Goal: Task Accomplishment & Management: Manage account settings

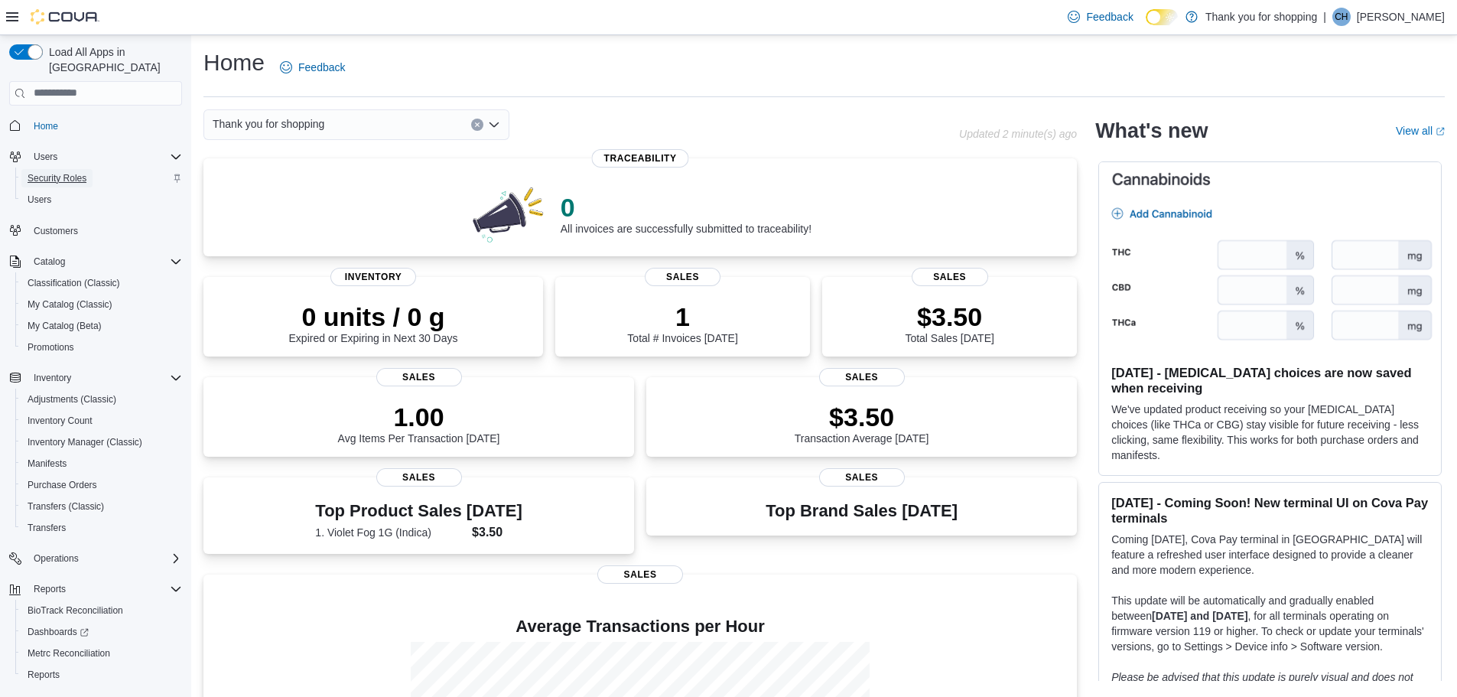
click at [76, 172] on span "Security Roles" at bounding box center [57, 178] width 59 height 12
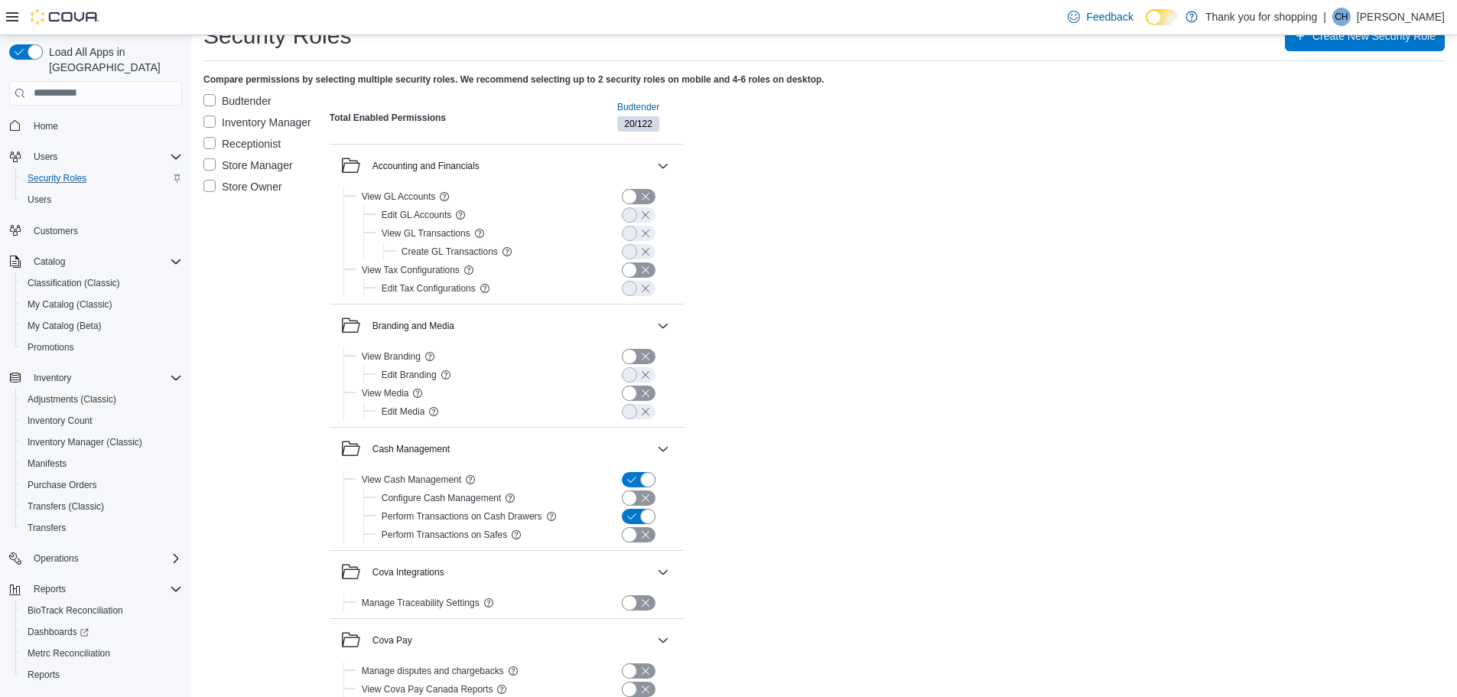
scroll to position [20, 0]
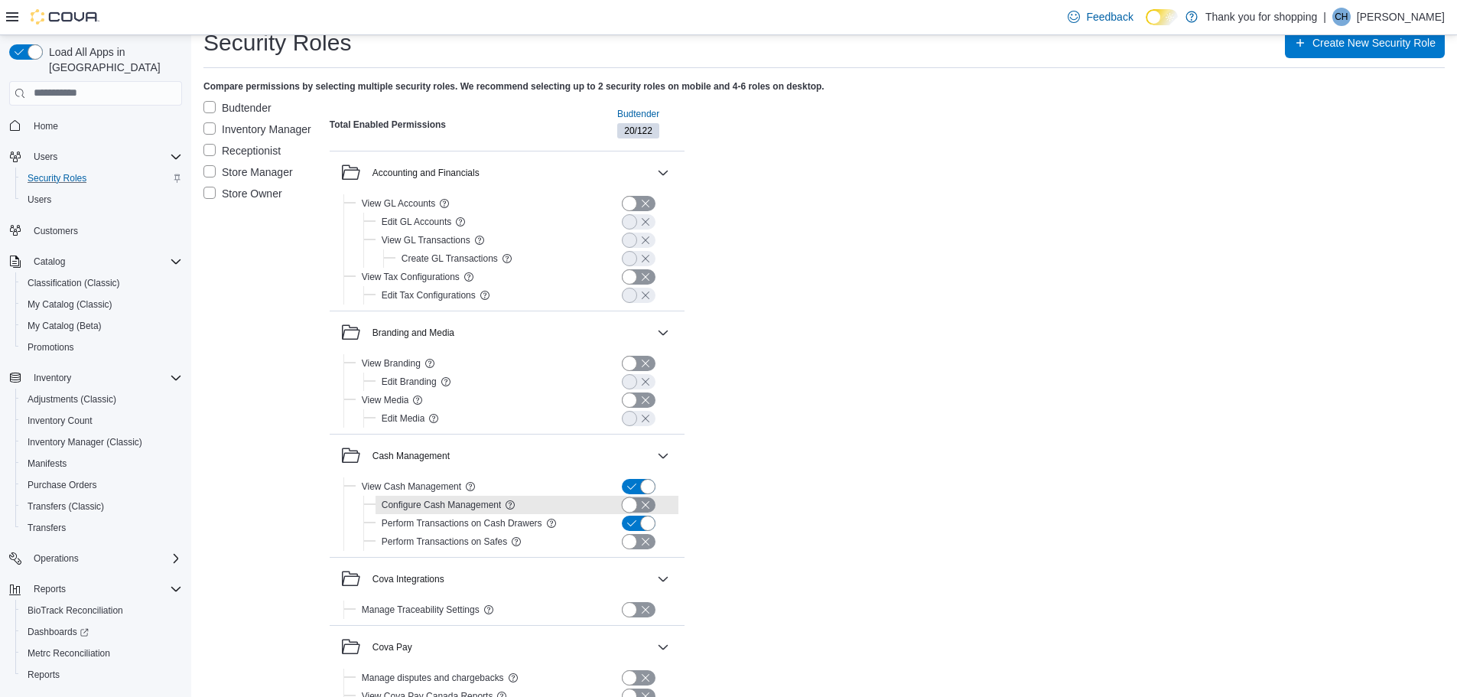
click at [633, 498] on button "button" at bounding box center [639, 504] width 34 height 15
click at [634, 545] on button "button" at bounding box center [639, 541] width 34 height 15
click at [663, 455] on button "button" at bounding box center [663, 456] width 18 height 18
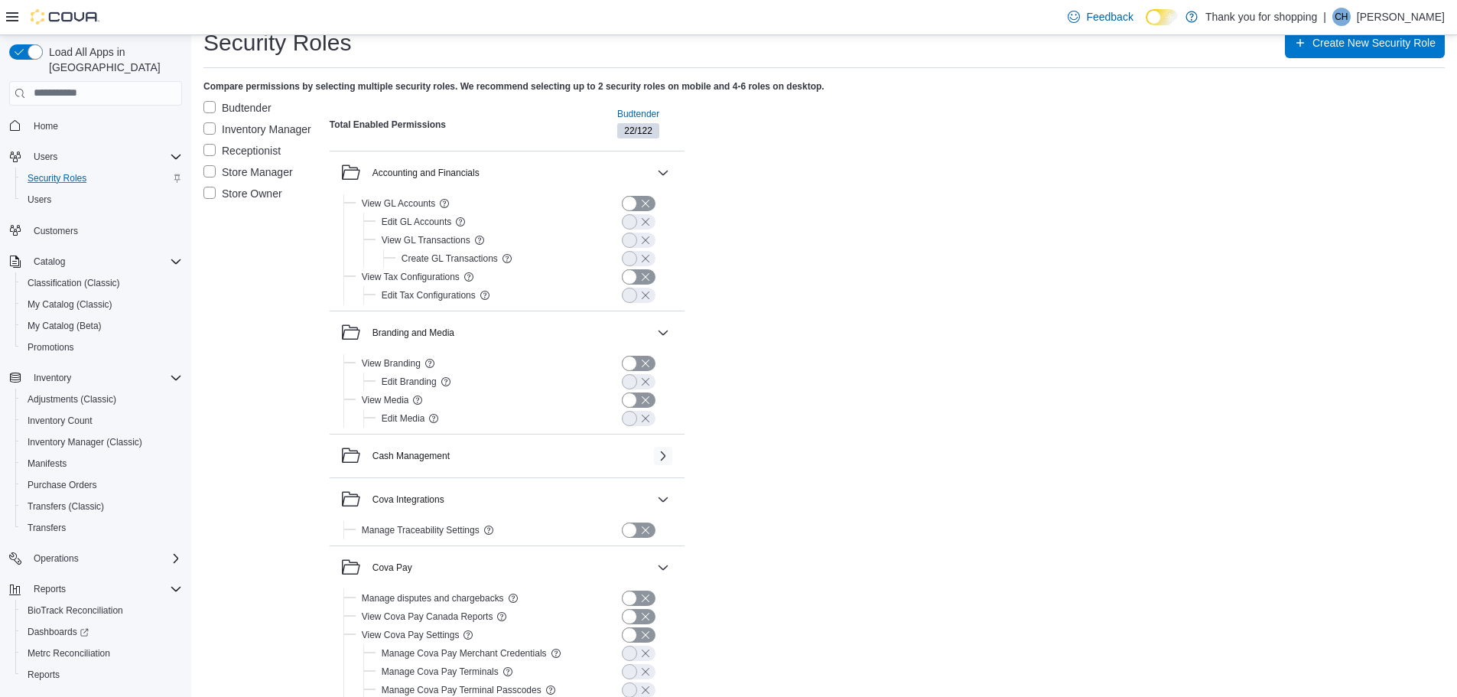
click at [663, 455] on button "button" at bounding box center [663, 456] width 18 height 18
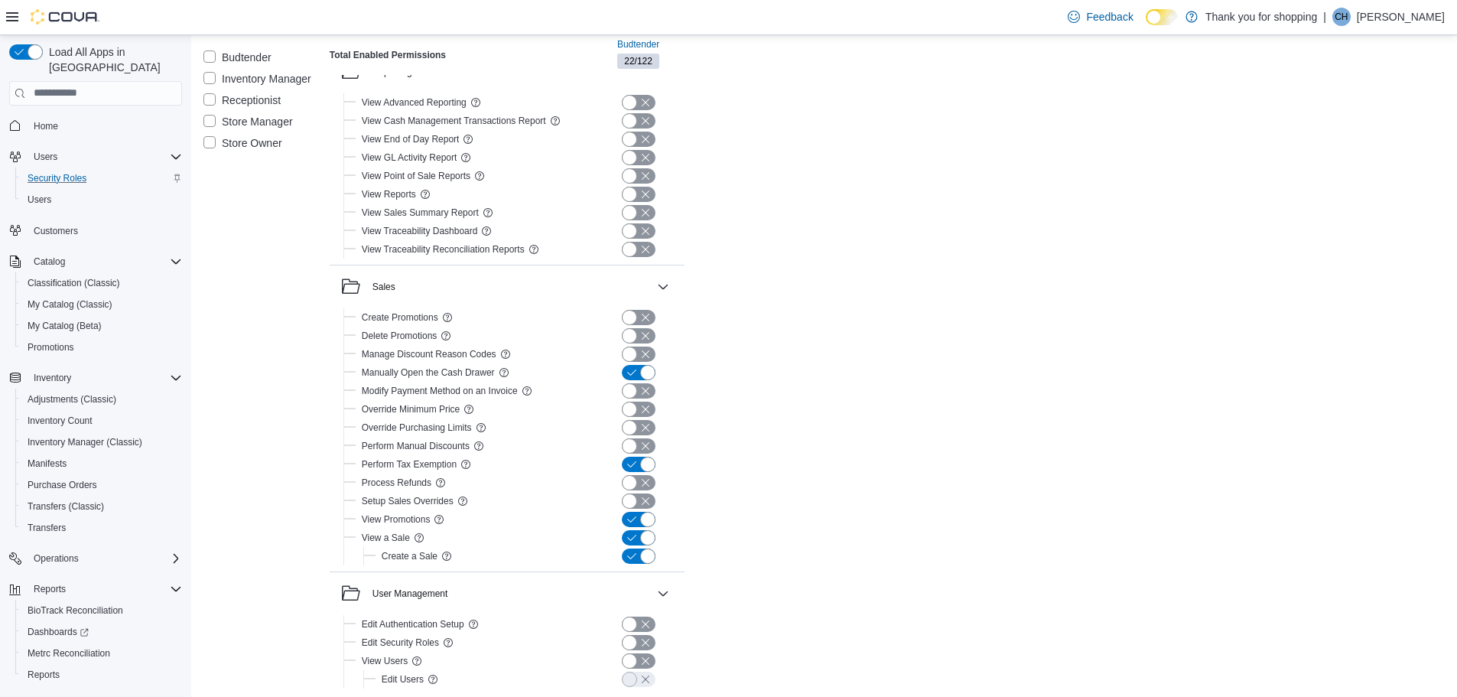
scroll to position [2621, 0]
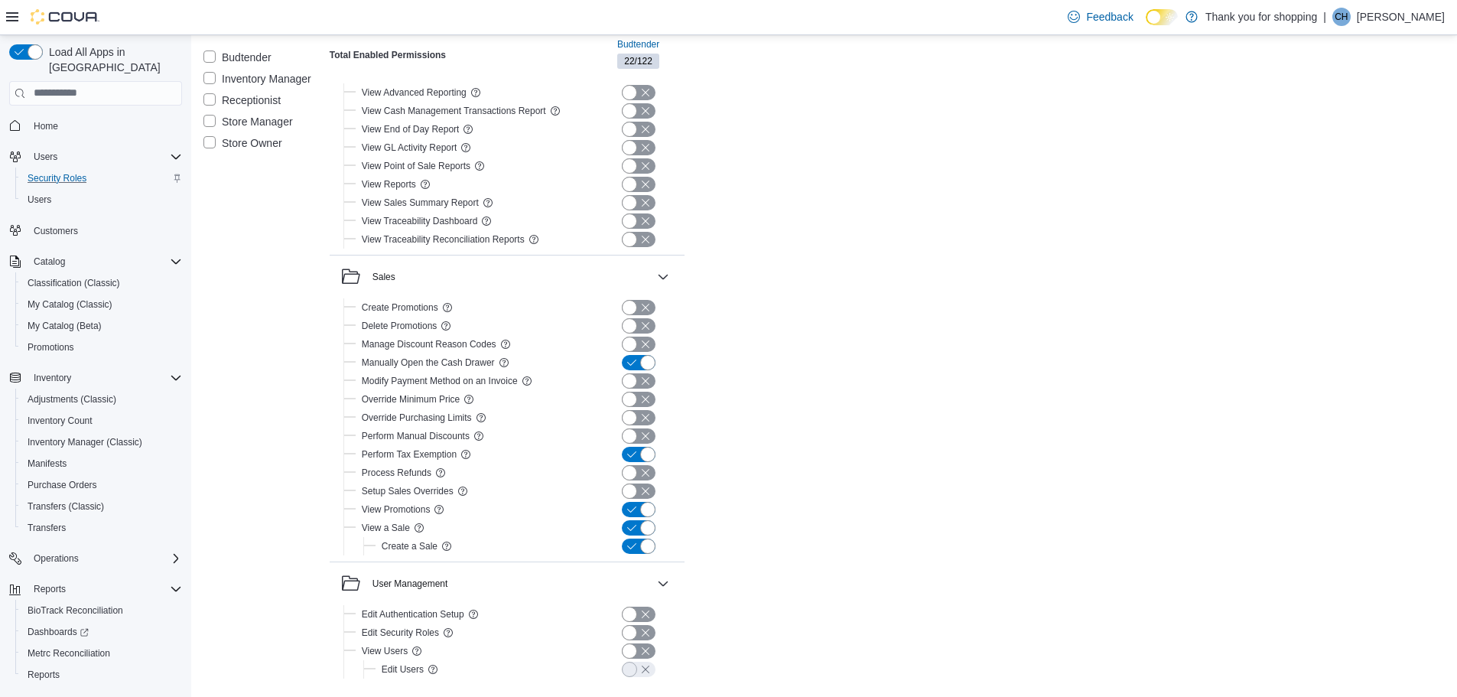
click at [630, 441] on button "button" at bounding box center [639, 435] width 34 height 15
click at [627, 480] on button "button" at bounding box center [639, 472] width 34 height 15
click at [73, 340] on span "Promotions" at bounding box center [51, 347] width 47 height 18
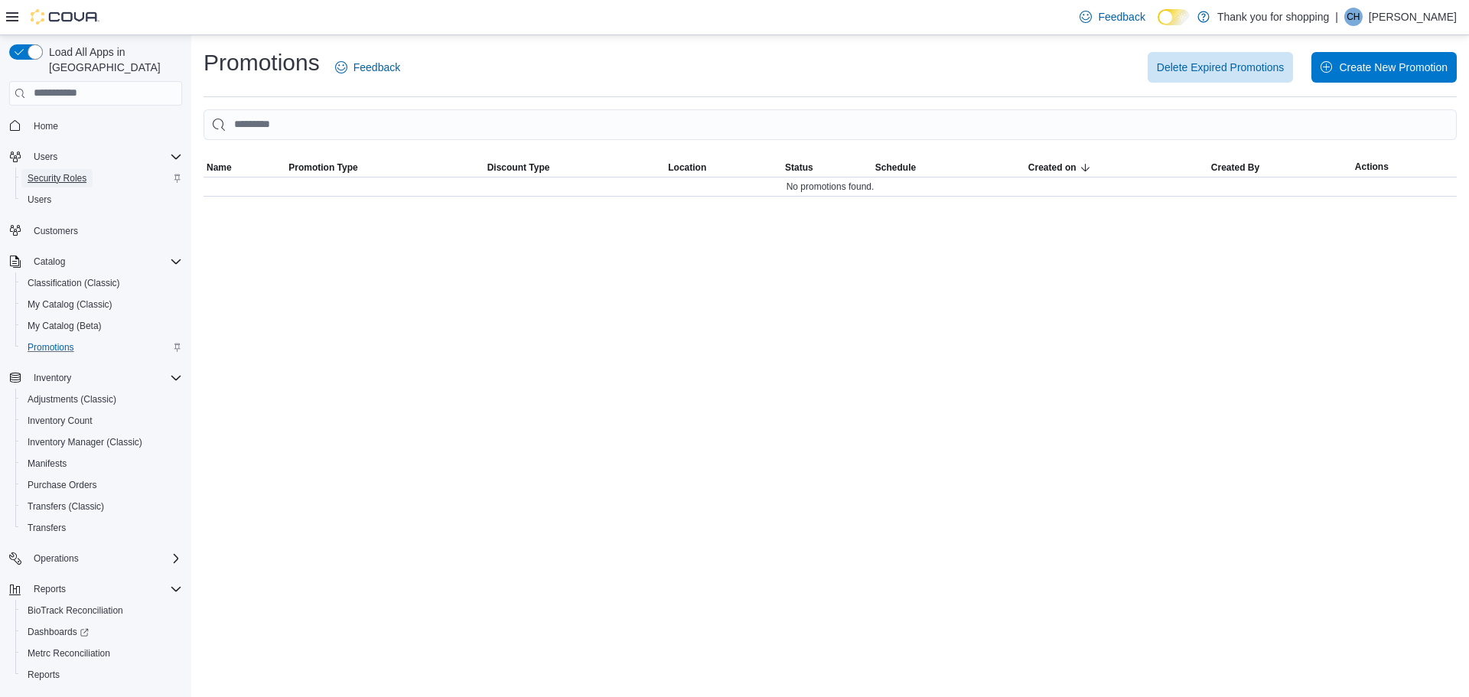
click at [63, 169] on span "Security Roles" at bounding box center [57, 178] width 59 height 18
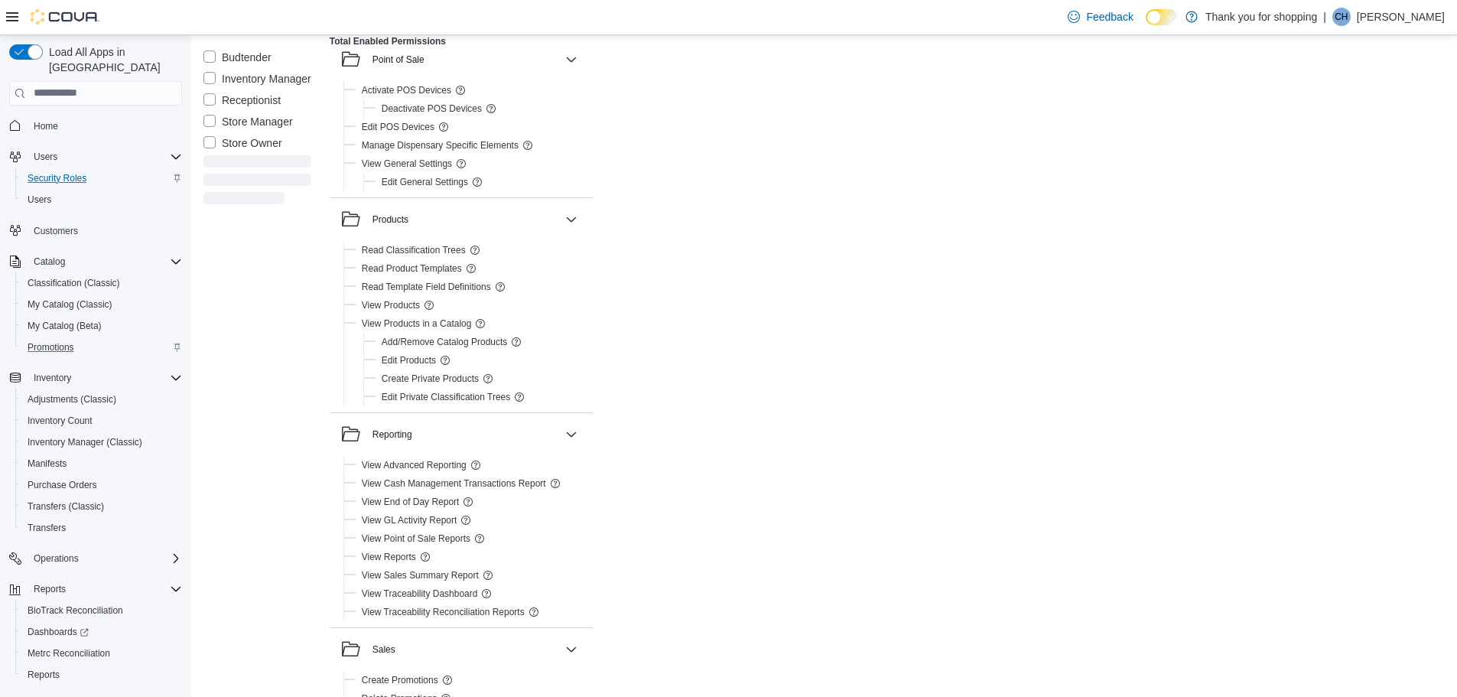
scroll to position [2058, 0]
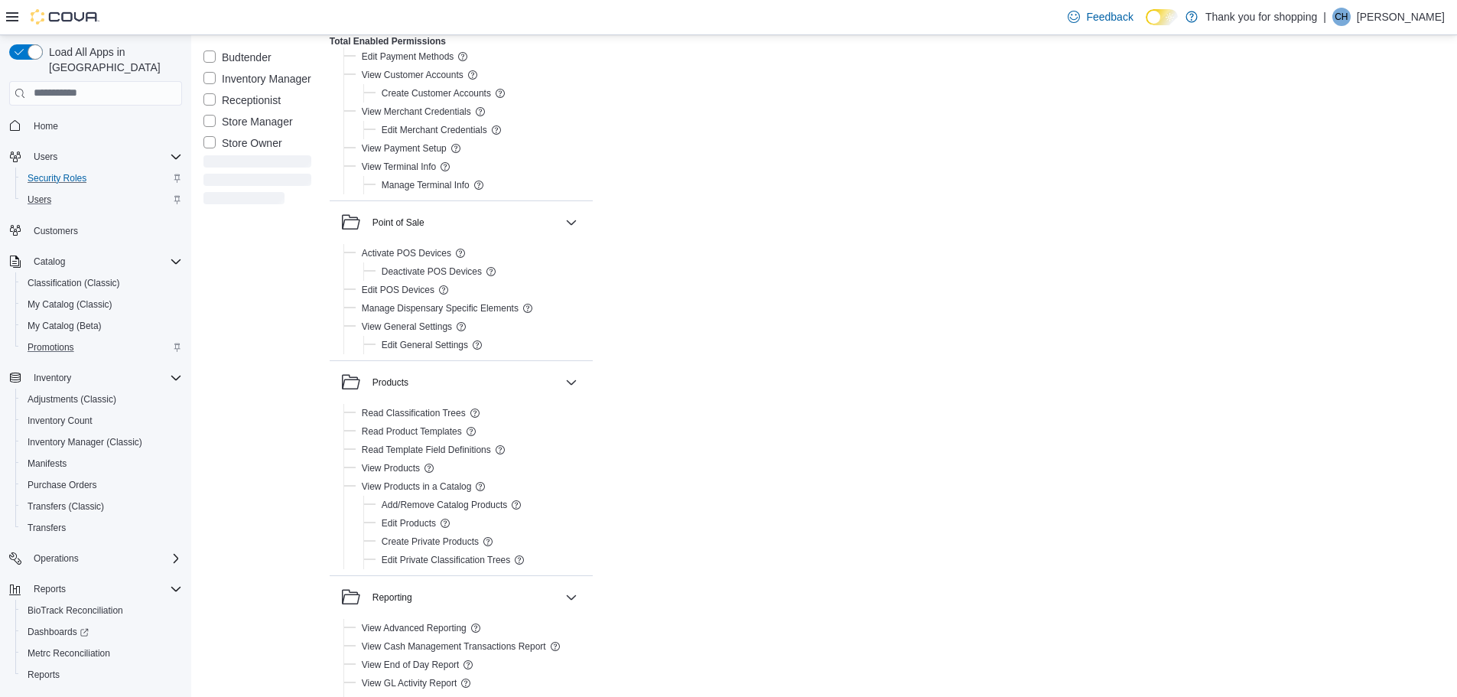
click at [88, 190] on div "Users" at bounding box center [101, 199] width 161 height 18
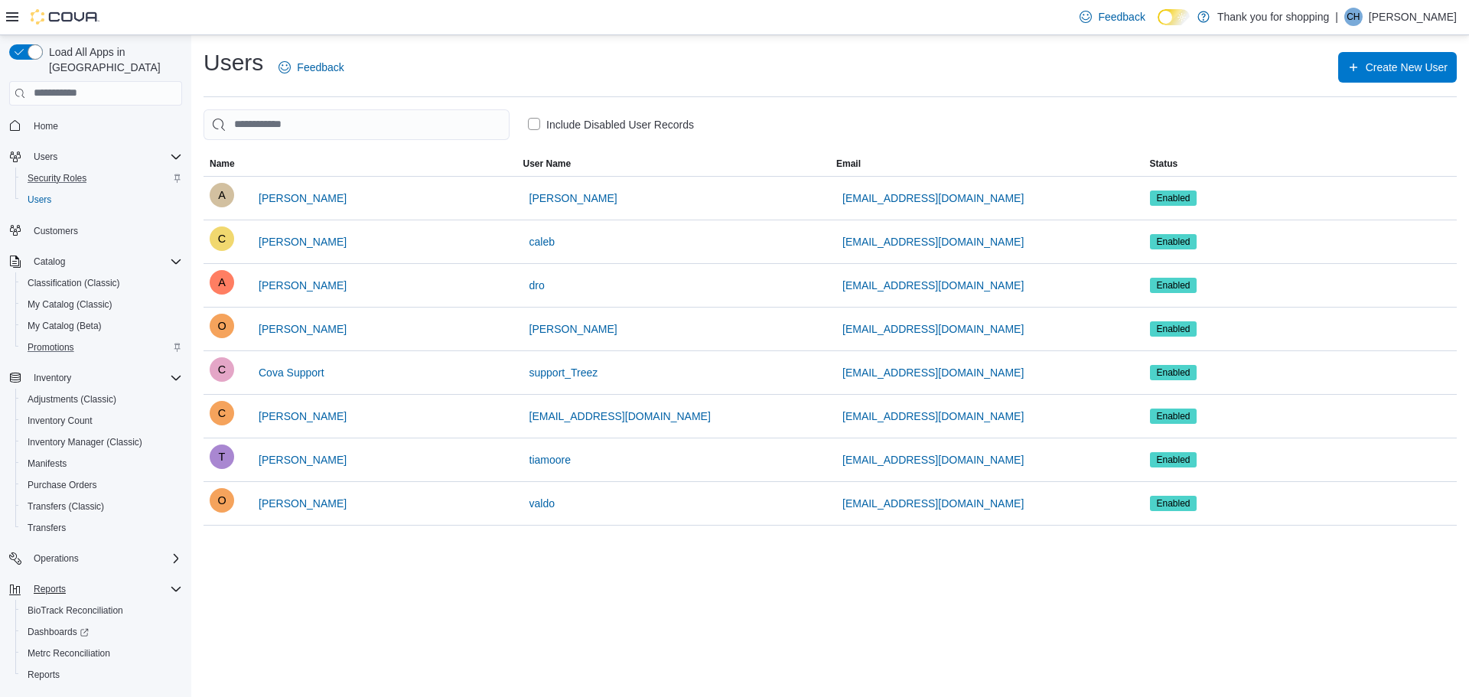
click at [99, 580] on div "Reports" at bounding box center [105, 589] width 155 height 18
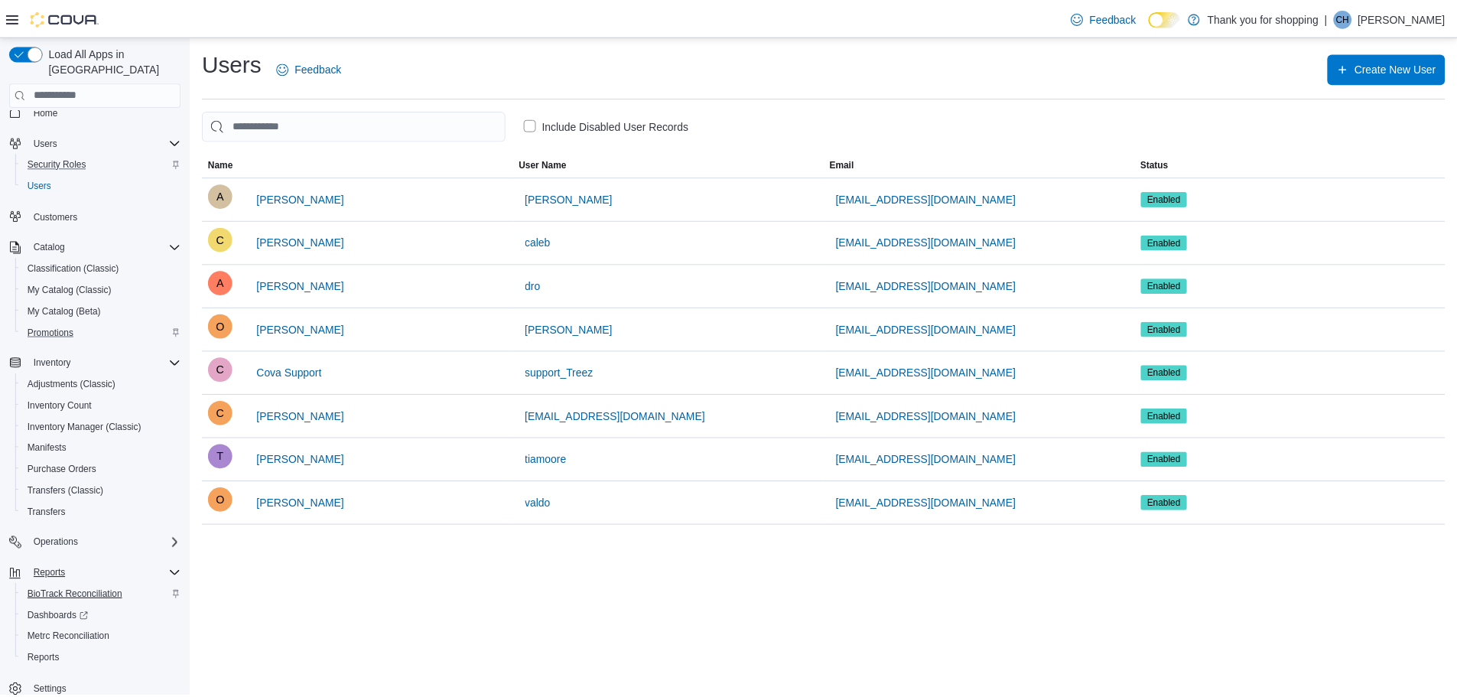
scroll to position [28, 0]
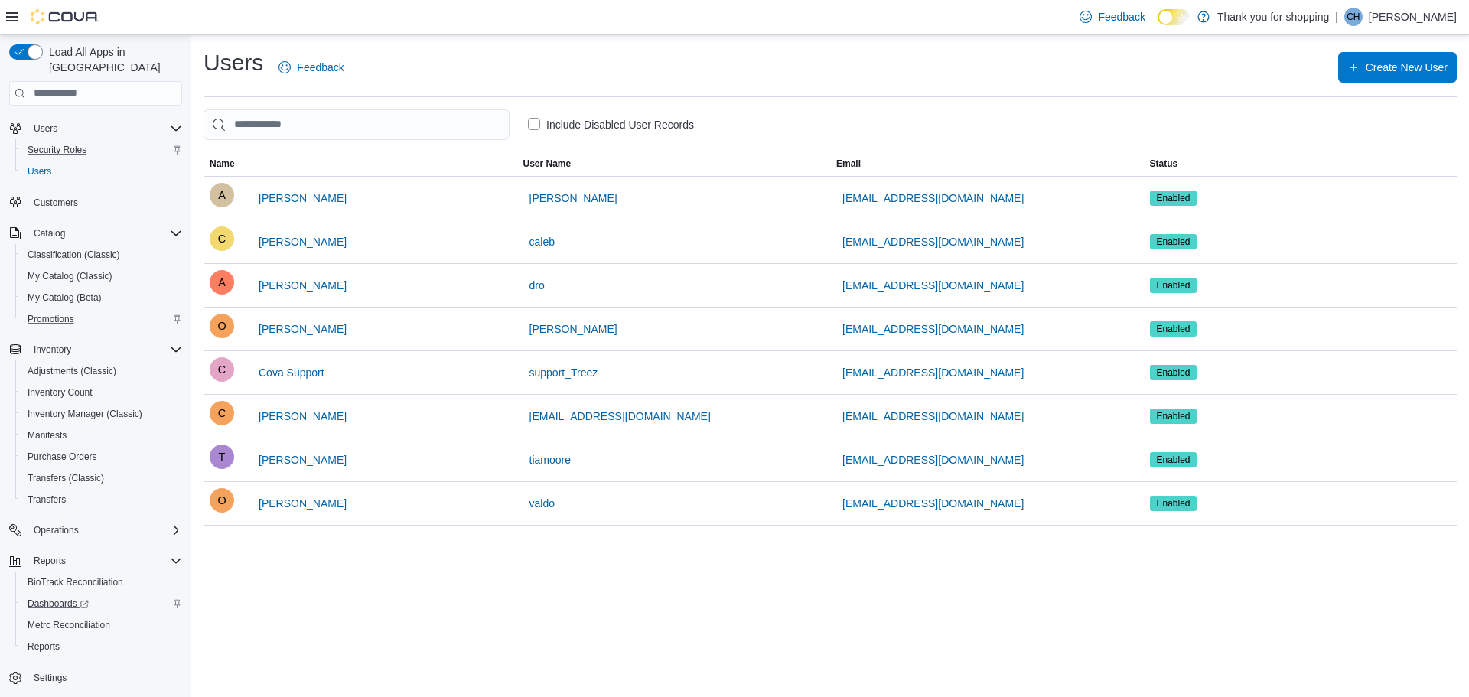
click at [99, 594] on div "Dashboards" at bounding box center [101, 603] width 161 height 18
click at [97, 141] on div "Security Roles" at bounding box center [101, 150] width 161 height 18
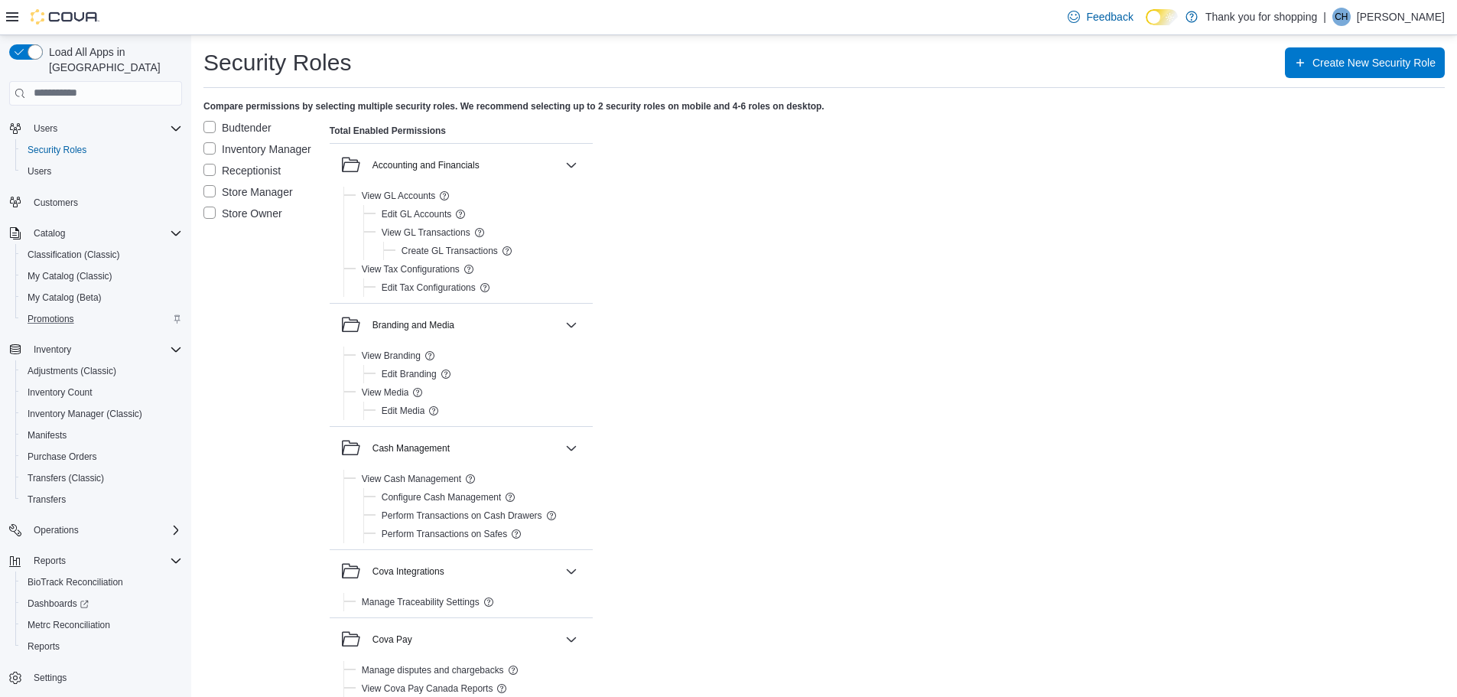
click at [262, 126] on label "Budtender" at bounding box center [238, 128] width 68 height 18
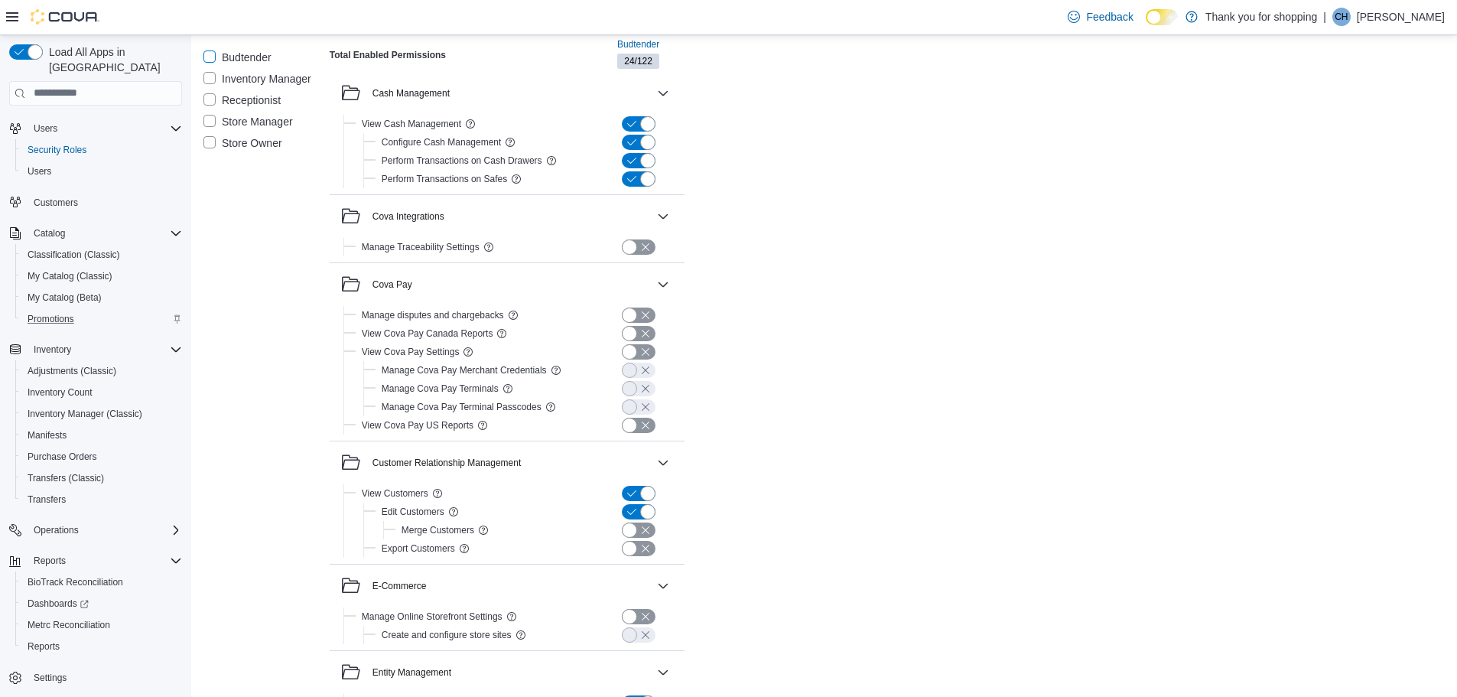
scroll to position [459, 0]
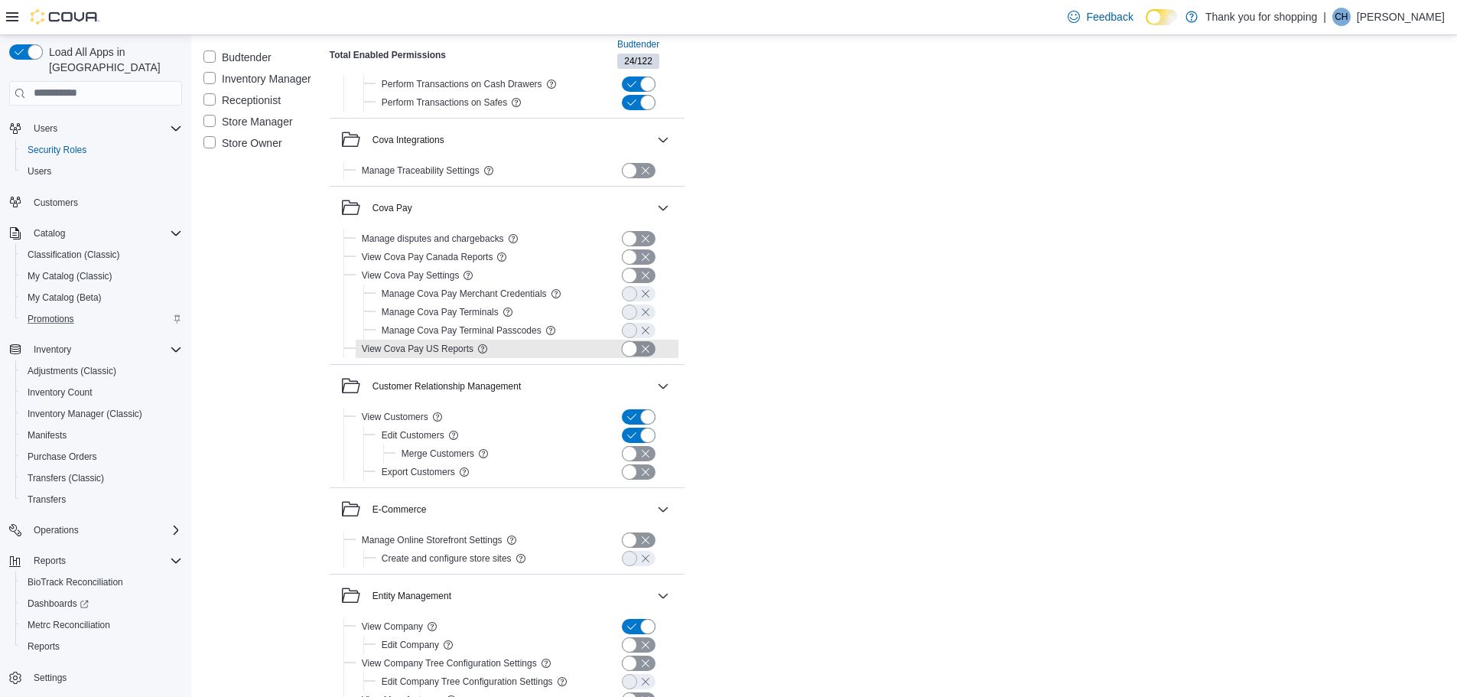
click at [632, 353] on button "button" at bounding box center [639, 348] width 34 height 15
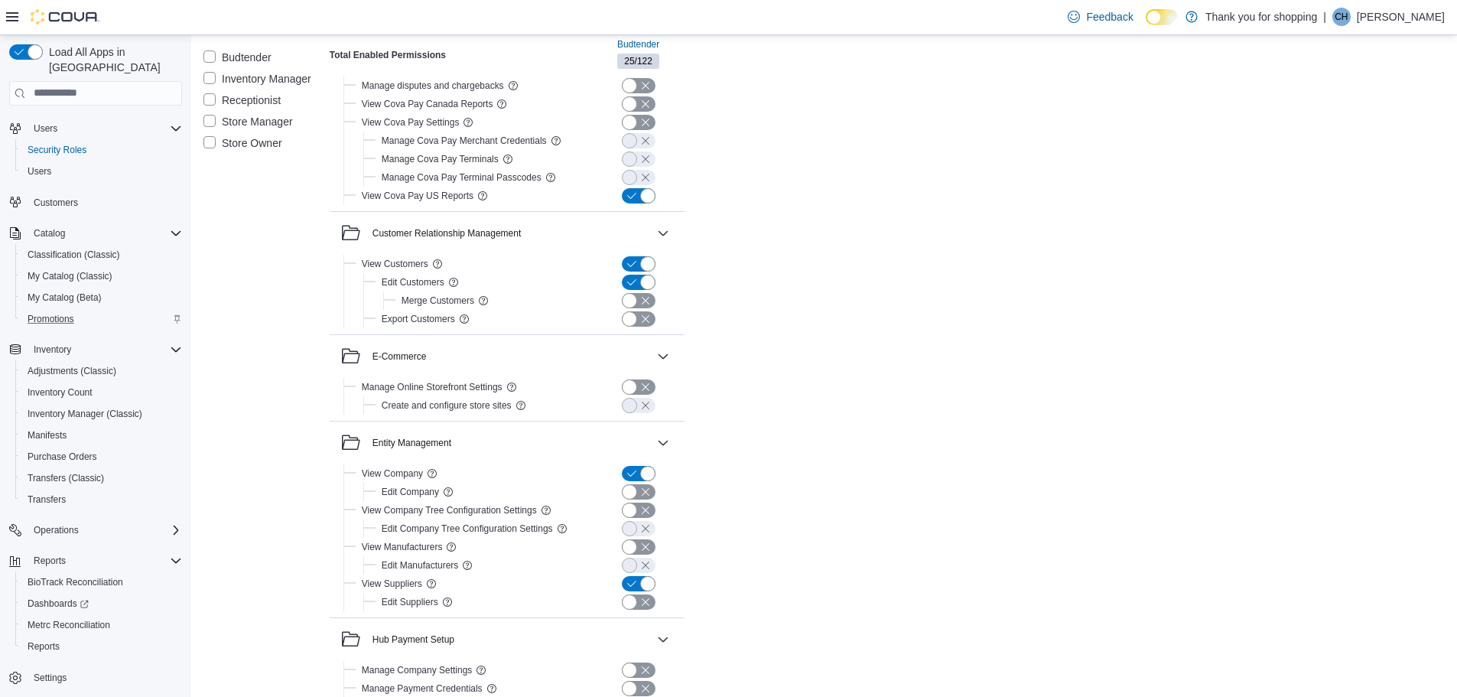
scroll to position [689, 0]
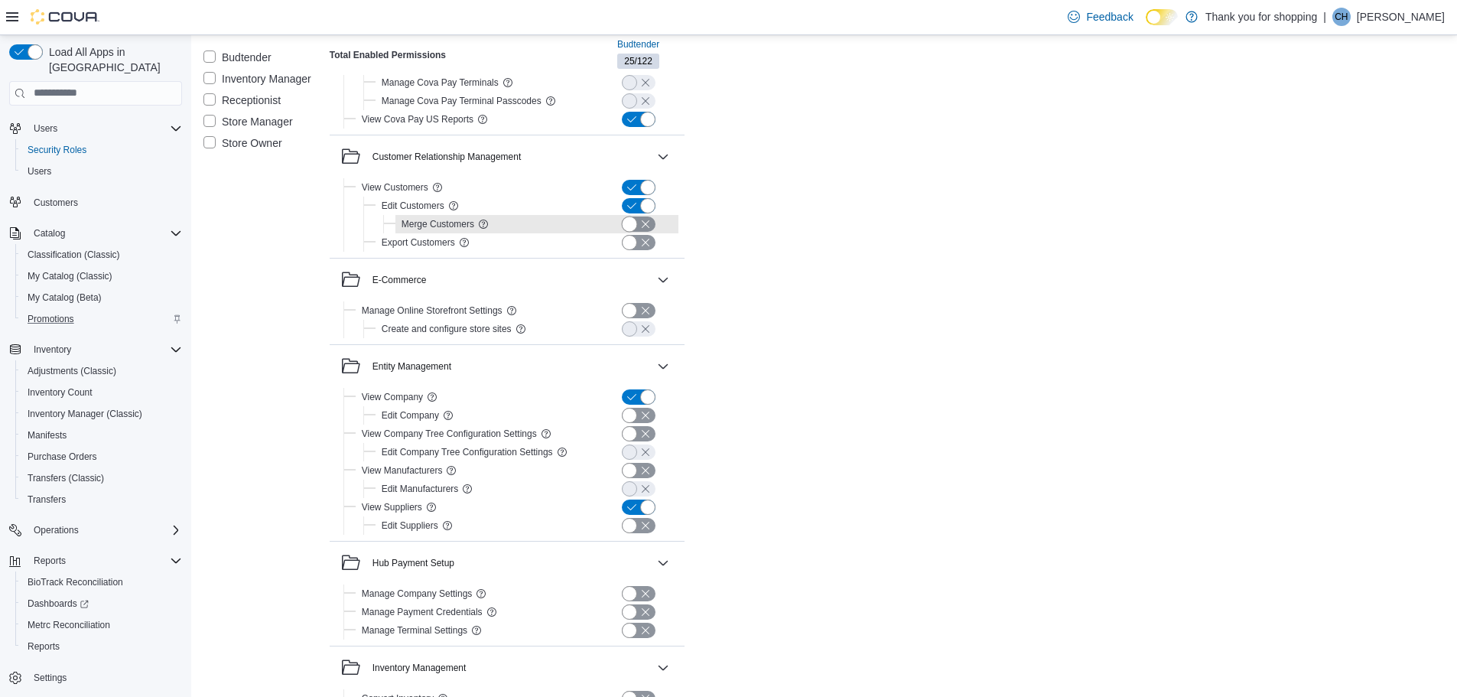
click at [646, 230] on button "button" at bounding box center [639, 224] width 34 height 15
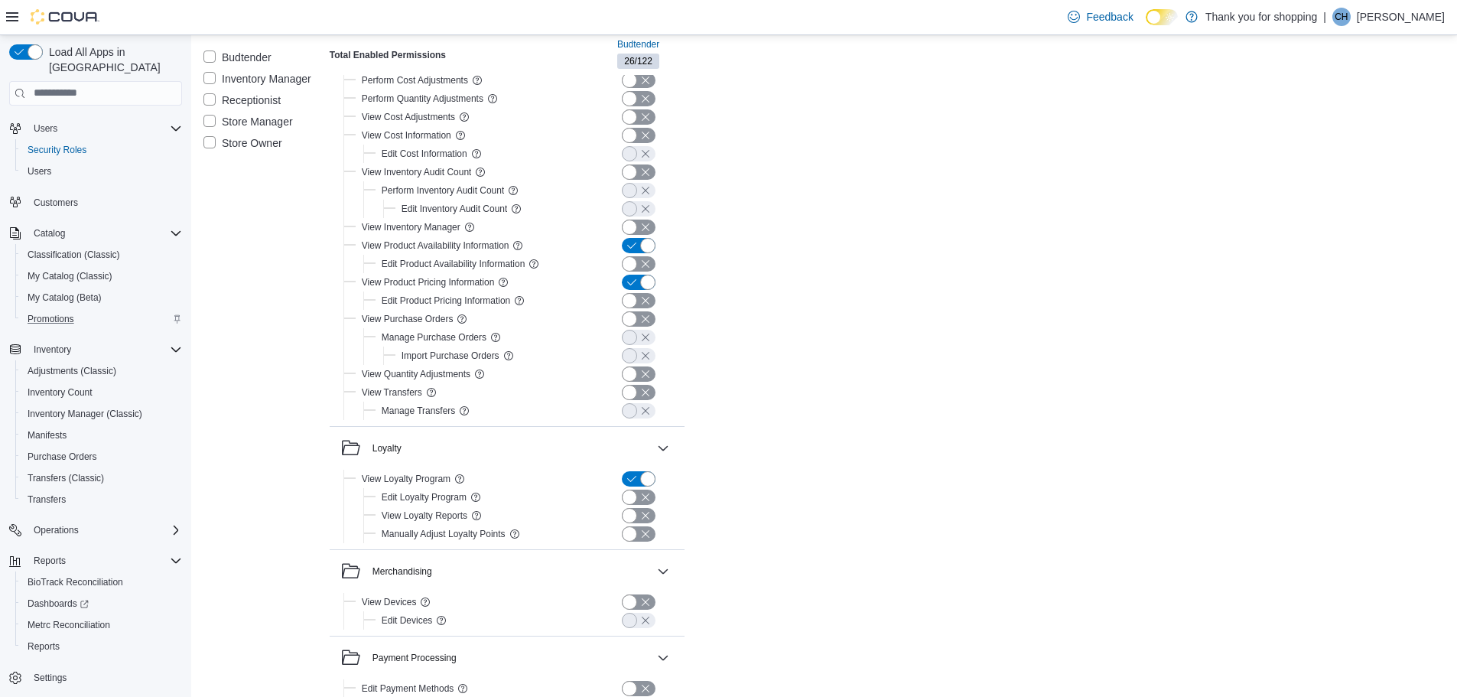
scroll to position [1530, 0]
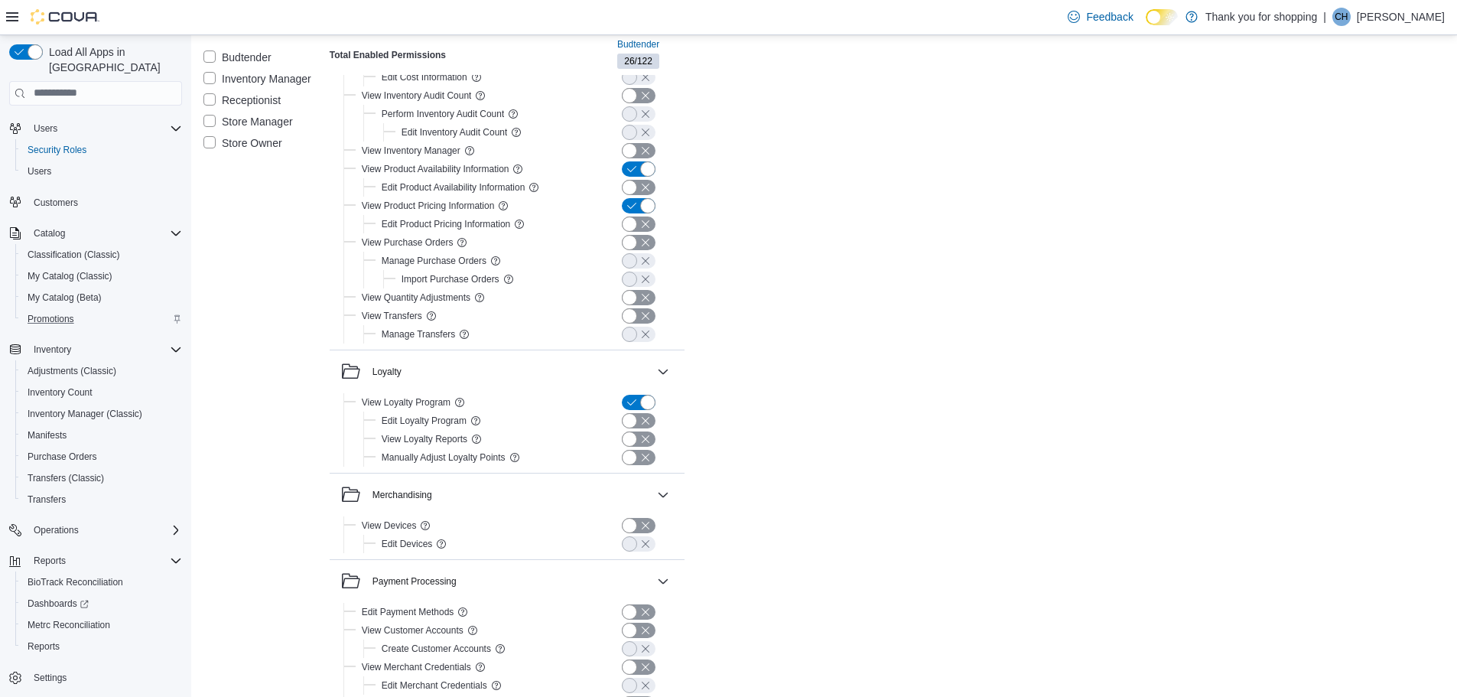
click at [288, 74] on label "Inventory Manager" at bounding box center [258, 79] width 108 height 18
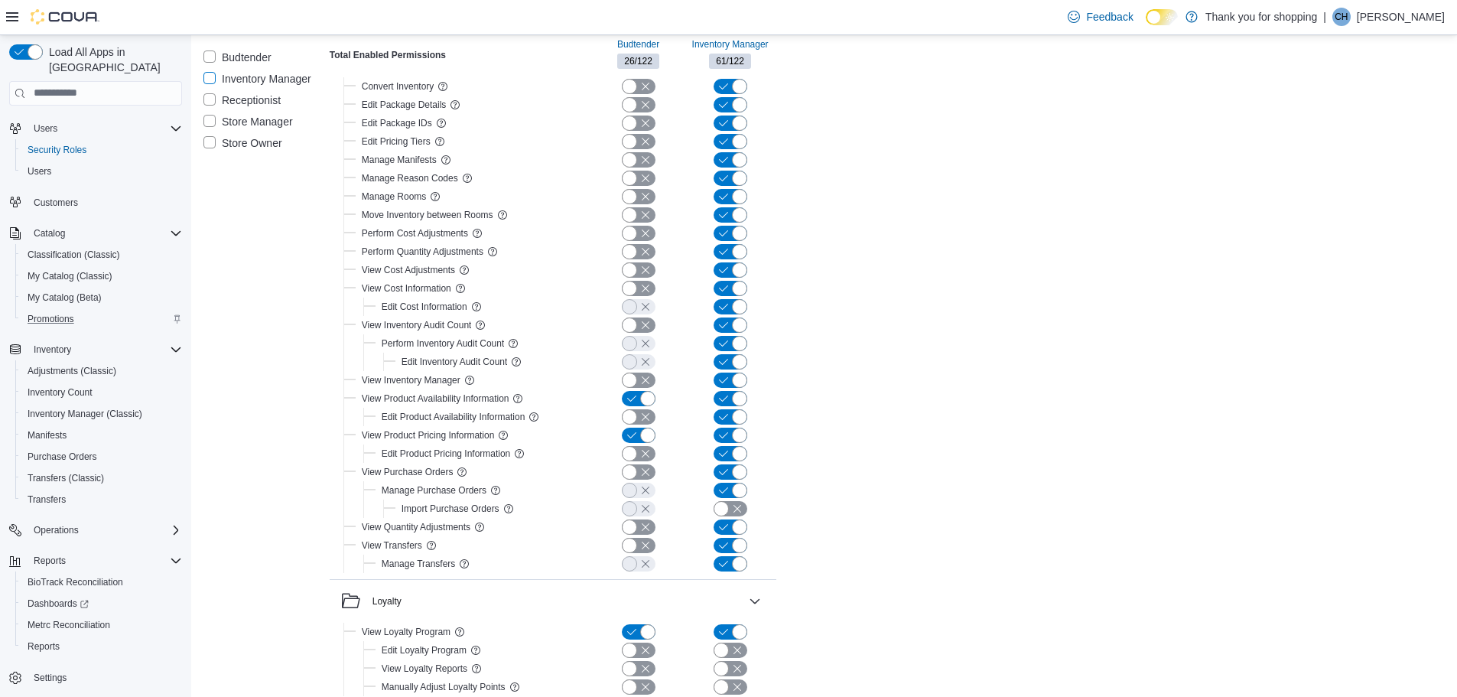
scroll to position [1377, 0]
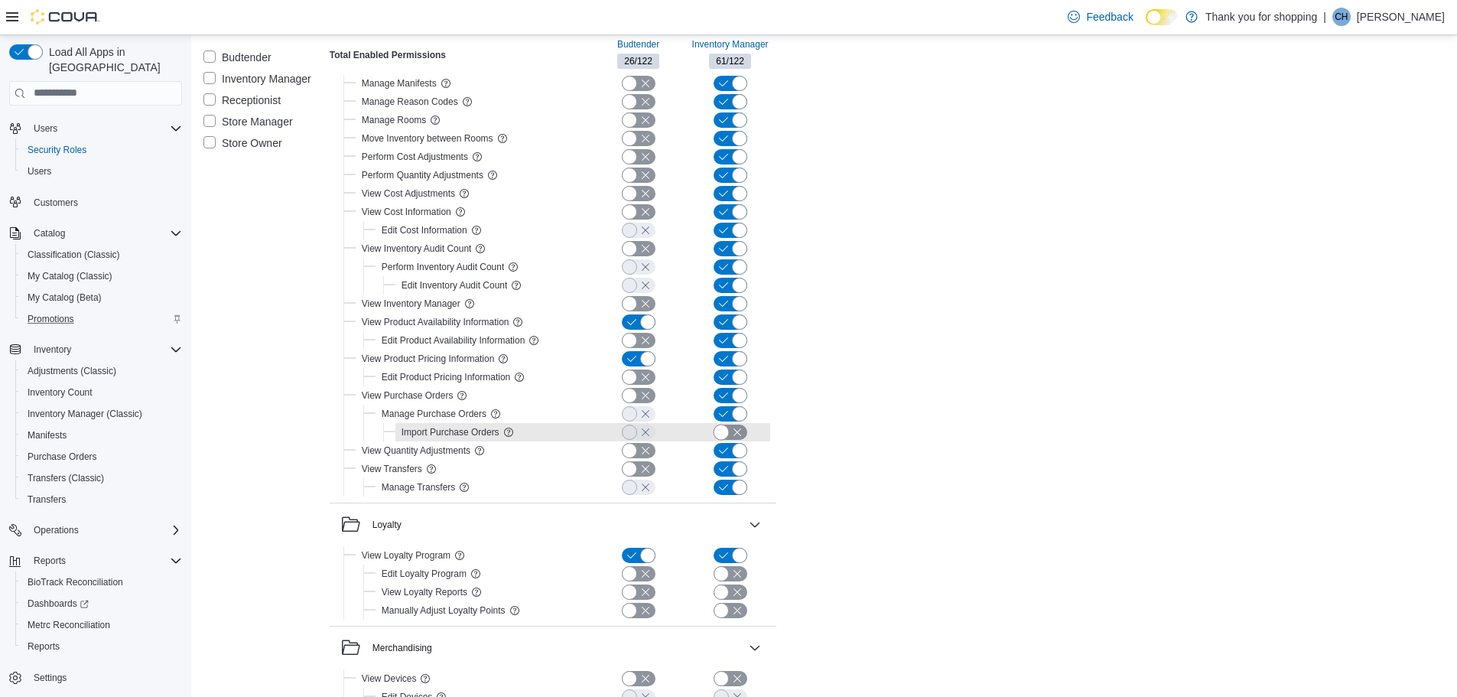
click at [723, 432] on button "button" at bounding box center [731, 432] width 34 height 15
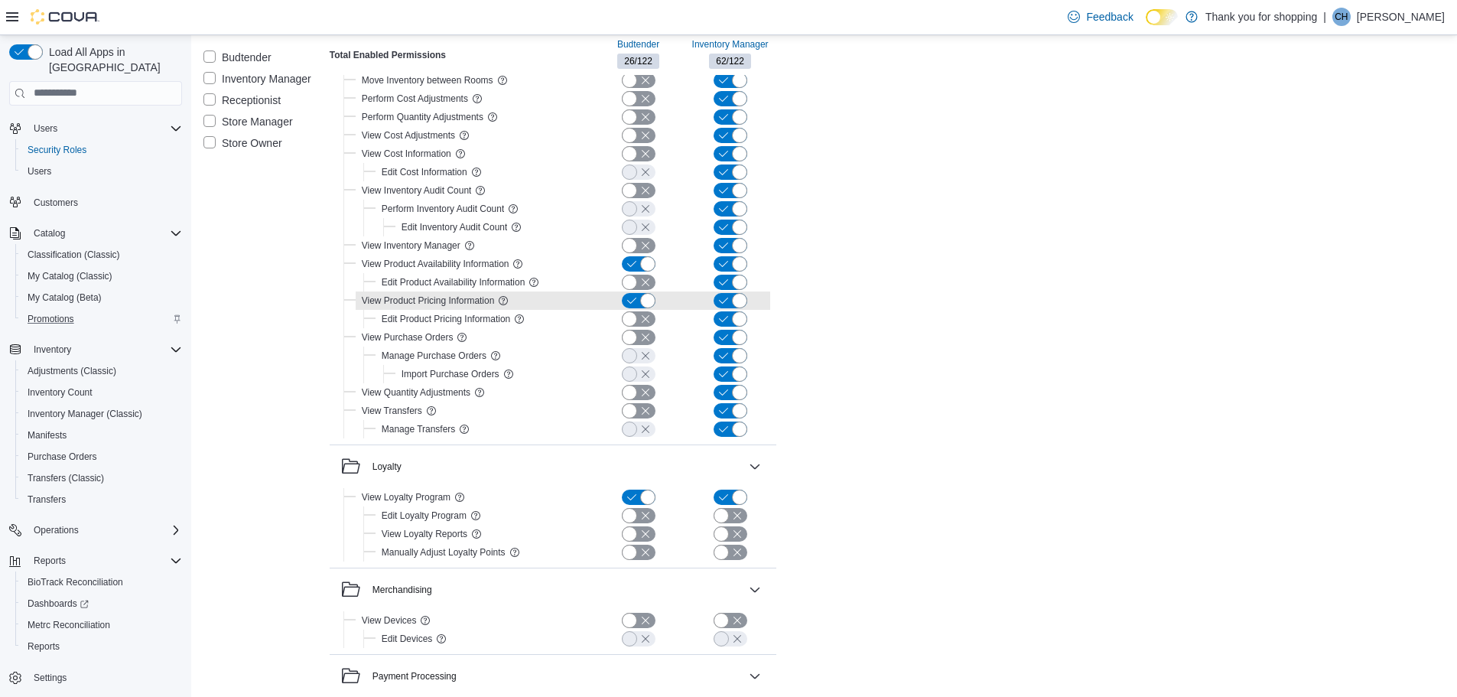
scroll to position [1454, 0]
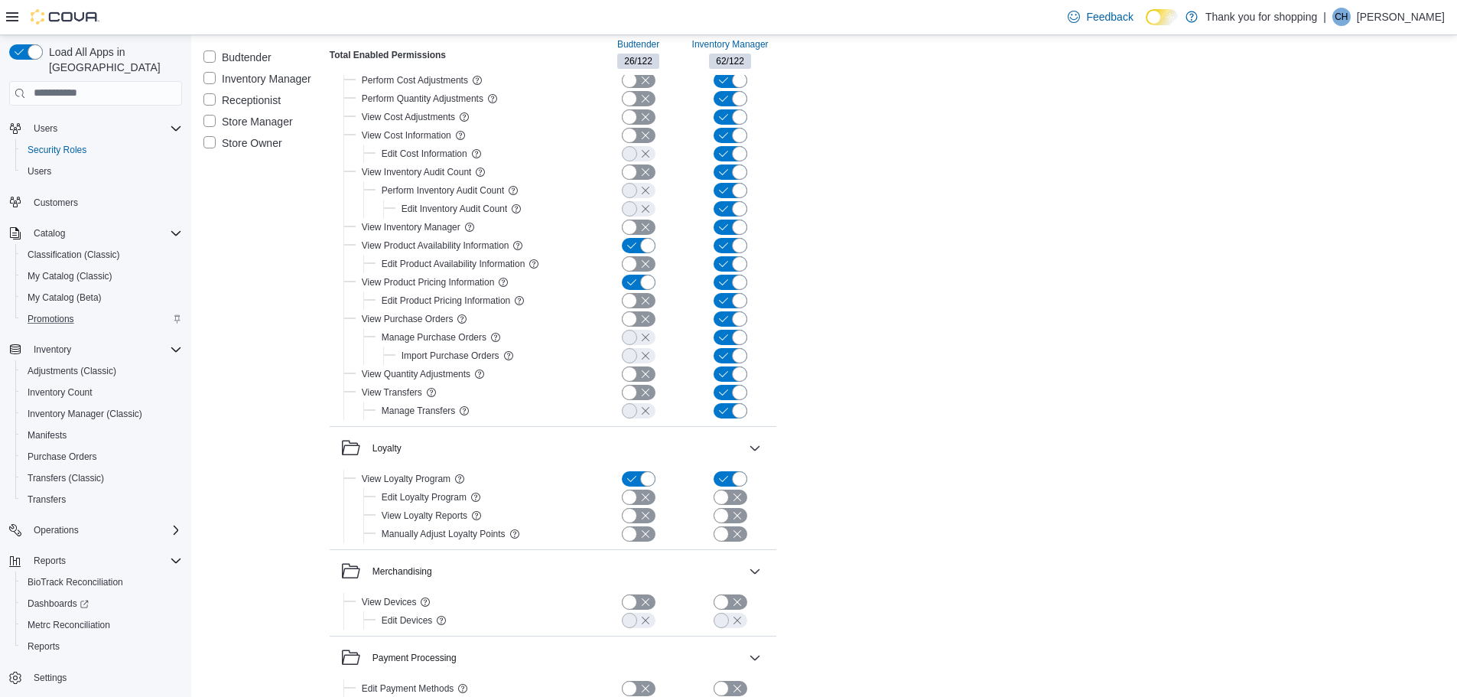
click at [253, 77] on label "Inventory Manager" at bounding box center [258, 79] width 108 height 18
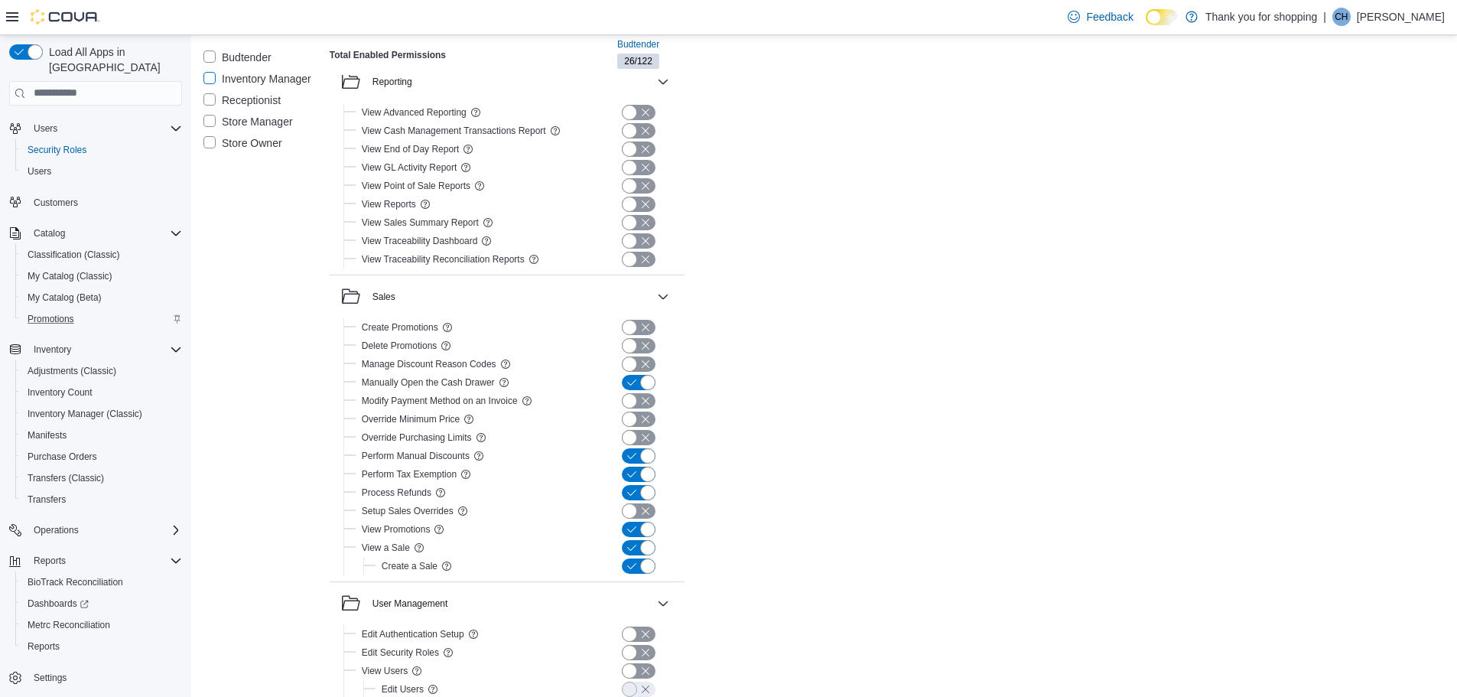
scroll to position [2621, 0]
